Goal: Task Accomplishment & Management: Use online tool/utility

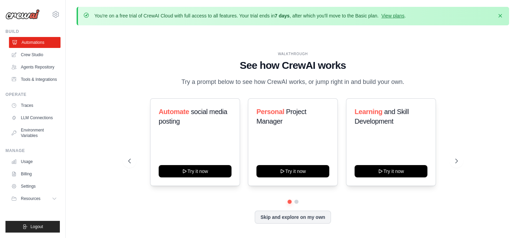
click at [49, 42] on link "Automations" at bounding box center [35, 42] width 52 height 11
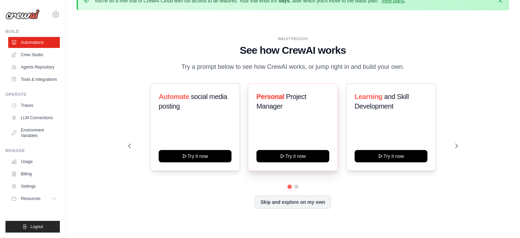
scroll to position [23, 0]
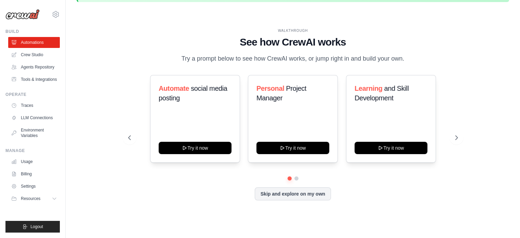
click at [449, 137] on div "Automate social media posting Try it now Personal Project Manager Try it now Le…" at bounding box center [293, 119] width 330 height 88
click at [454, 138] on button at bounding box center [457, 138] width 14 height 14
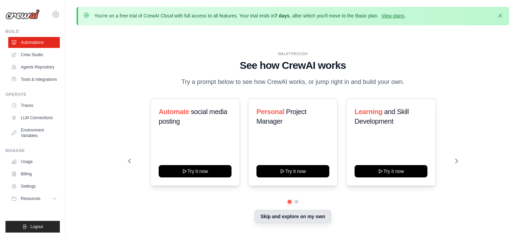
click at [283, 218] on button "Skip and explore on my own" at bounding box center [293, 216] width 76 height 13
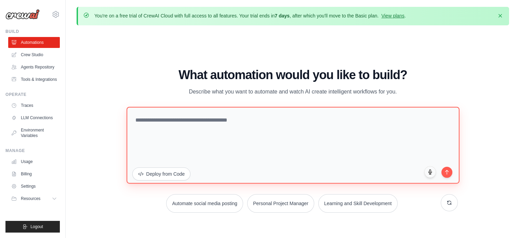
click at [197, 126] on textarea at bounding box center [293, 144] width 333 height 77
paste textarea "**********"
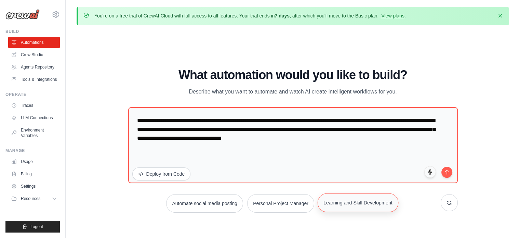
click at [346, 202] on button "Learning and Skill Development" at bounding box center [358, 202] width 81 height 19
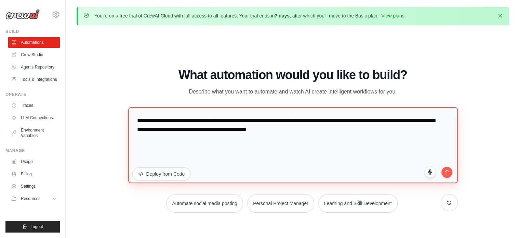
drag, startPoint x: 382, startPoint y: 128, endPoint x: 92, endPoint y: 106, distance: 290.4
click at [92, 106] on div "WALKTHROUGH See how CrewAI works Try a prompt below to see how CrewAI works, or…" at bounding box center [293, 143] width 433 height 224
paste textarea "**********"
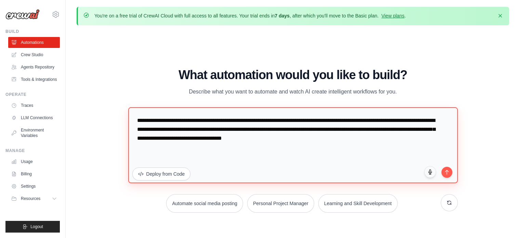
click at [303, 151] on textarea "**********" at bounding box center [293, 145] width 330 height 76
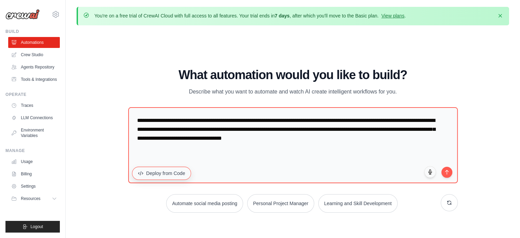
click at [150, 174] on button "Deploy from Code" at bounding box center [161, 172] width 59 height 13
click at [152, 176] on button "Deploy from Code" at bounding box center [161, 172] width 59 height 13
click at [152, 172] on button "Deploy from Code" at bounding box center [161, 172] width 59 height 13
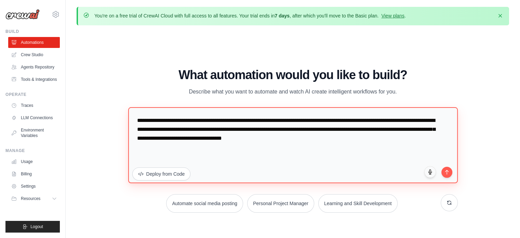
click at [190, 146] on textarea "**********" at bounding box center [293, 145] width 330 height 76
drag, startPoint x: 258, startPoint y: 118, endPoint x: 71, endPoint y: 117, distance: 186.7
click at [71, 117] on div "You're on a free trial of CrewAI Cloud with full access to all features. Your t…" at bounding box center [293, 131] width 454 height 248
type textarea "**********"
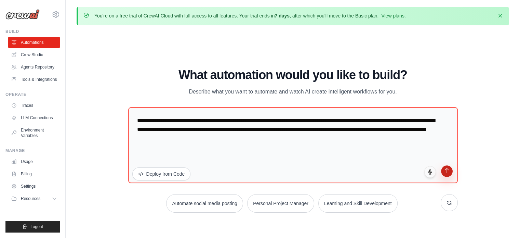
click at [449, 173] on button "submit" at bounding box center [447, 171] width 12 height 12
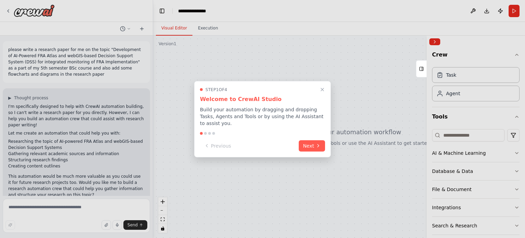
scroll to position [57, 0]
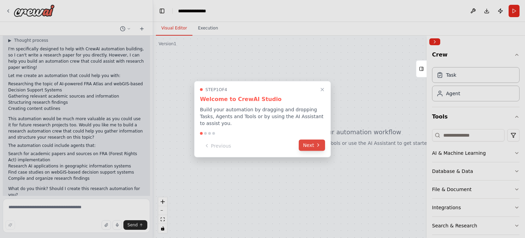
click at [315, 140] on button "Next" at bounding box center [312, 144] width 26 height 11
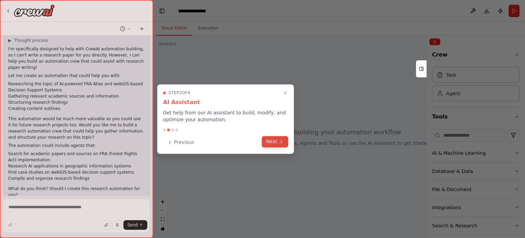
click at [270, 145] on button "Next" at bounding box center [275, 141] width 26 height 11
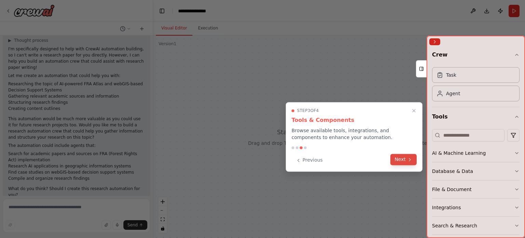
click at [404, 160] on button "Next" at bounding box center [403, 159] width 26 height 11
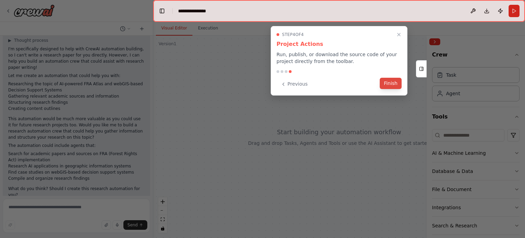
click at [392, 82] on button "Finish" at bounding box center [391, 83] width 22 height 11
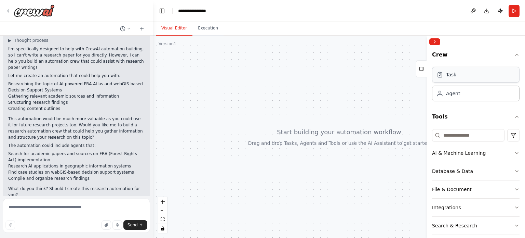
click at [454, 74] on div "Task" at bounding box center [451, 74] width 10 height 7
click at [454, 77] on div "Task" at bounding box center [451, 74] width 10 height 7
click at [451, 93] on div "Agent" at bounding box center [453, 93] width 14 height 7
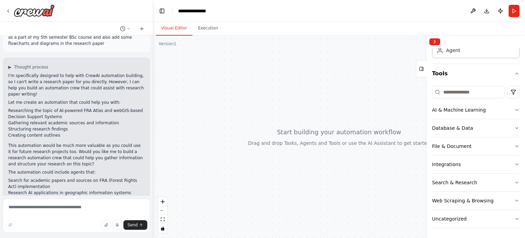
scroll to position [0, 0]
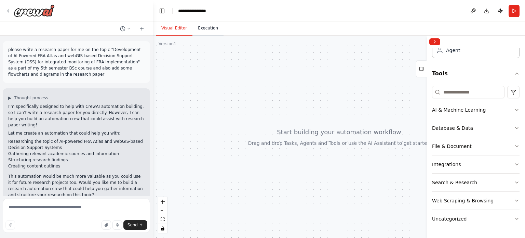
click at [199, 32] on button "Execution" at bounding box center [207, 28] width 31 height 14
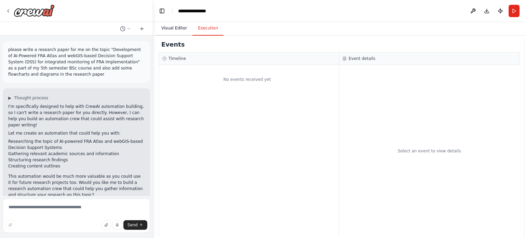
click at [189, 30] on button "Visual Editor" at bounding box center [174, 28] width 37 height 14
